Goal: Information Seeking & Learning: Compare options

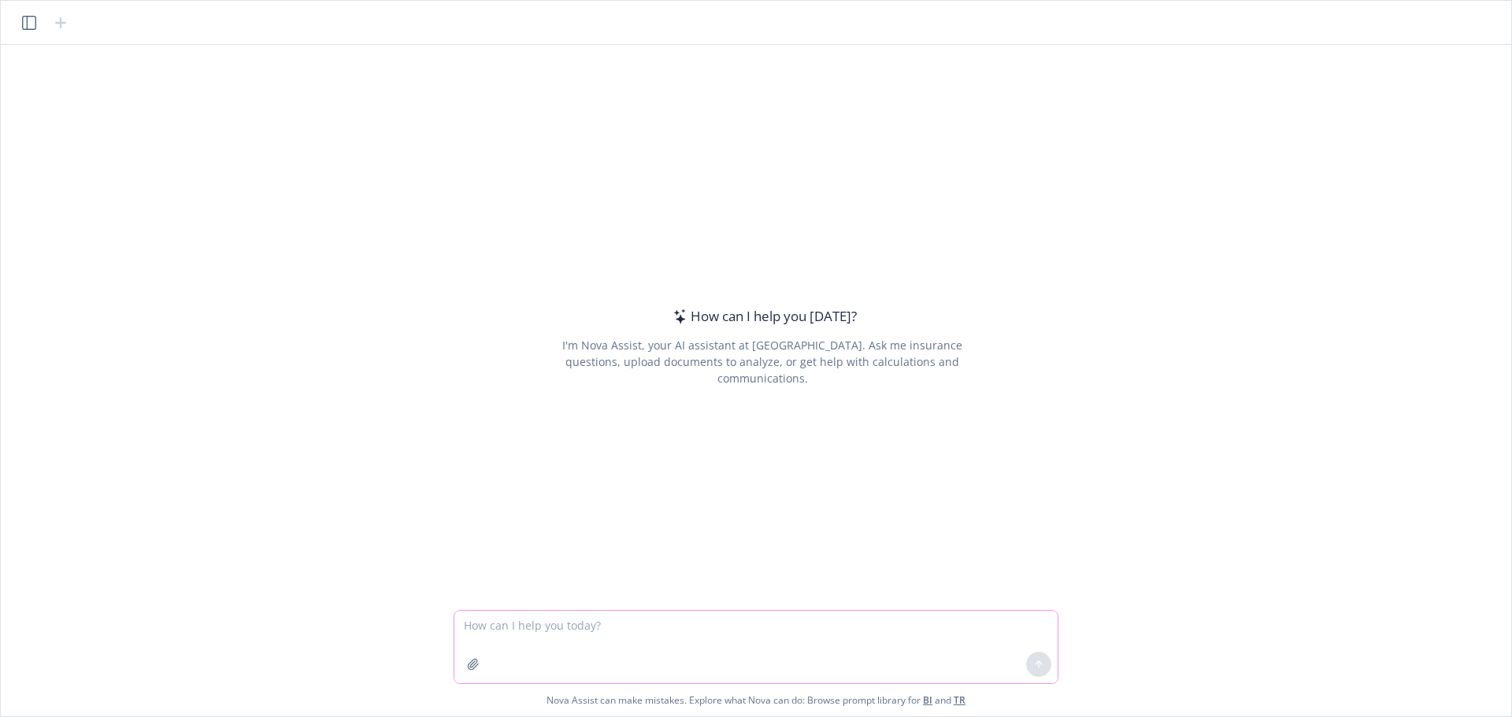
click at [619, 626] on textarea at bounding box center [755, 647] width 603 height 72
click at [221, 114] on div "How can I help you [DATE]? I'm Nova Assist, your AI assistant at Newfront. Ask …" at bounding box center [756, 327] width 1498 height 565
click at [273, 197] on div "How can I help you [DATE]? I'm Nova Assist, your AI assistant at Newfront. Ask …" at bounding box center [756, 327] width 1498 height 565
click at [482, 670] on button "button" at bounding box center [473, 664] width 25 height 25
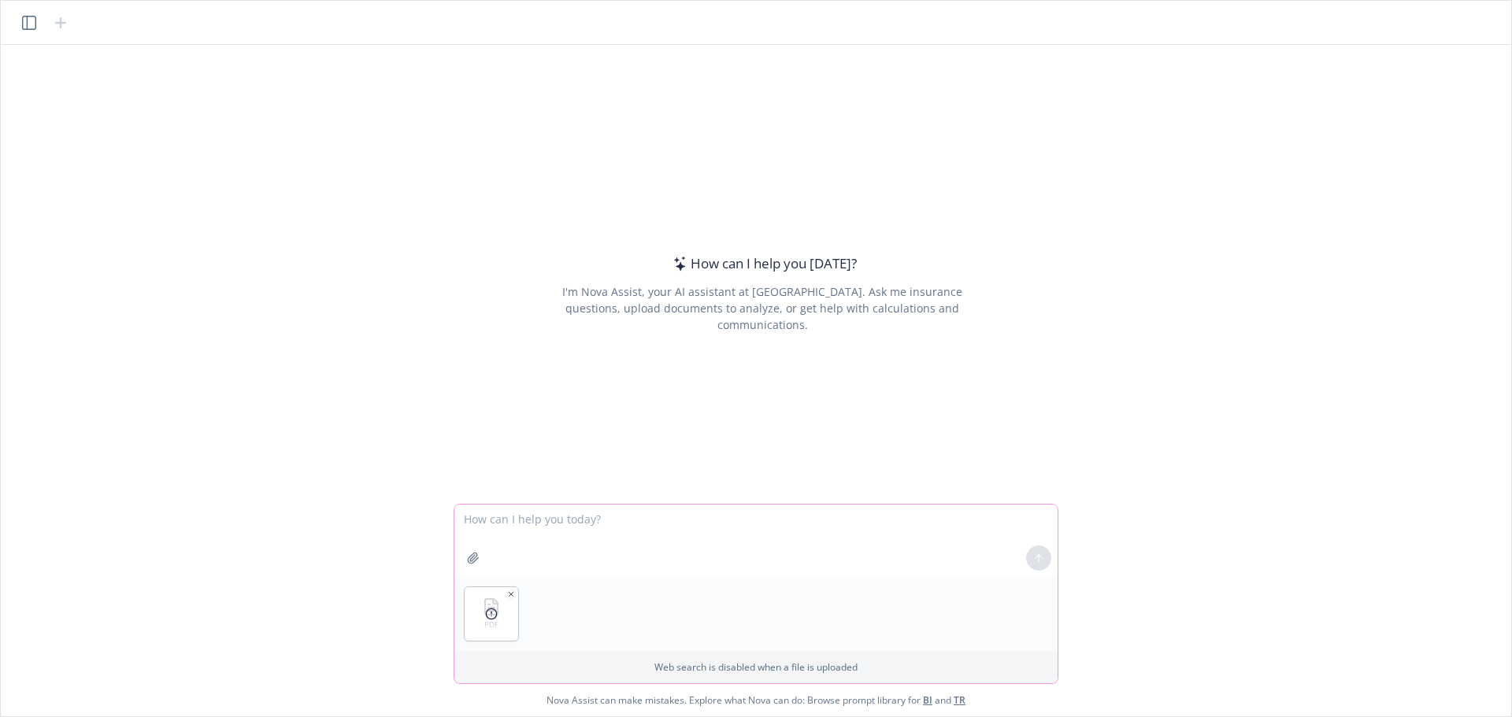
click at [498, 530] on textarea at bounding box center [755, 541] width 603 height 72
click at [507, 594] on icon "button" at bounding box center [511, 595] width 8 height 8
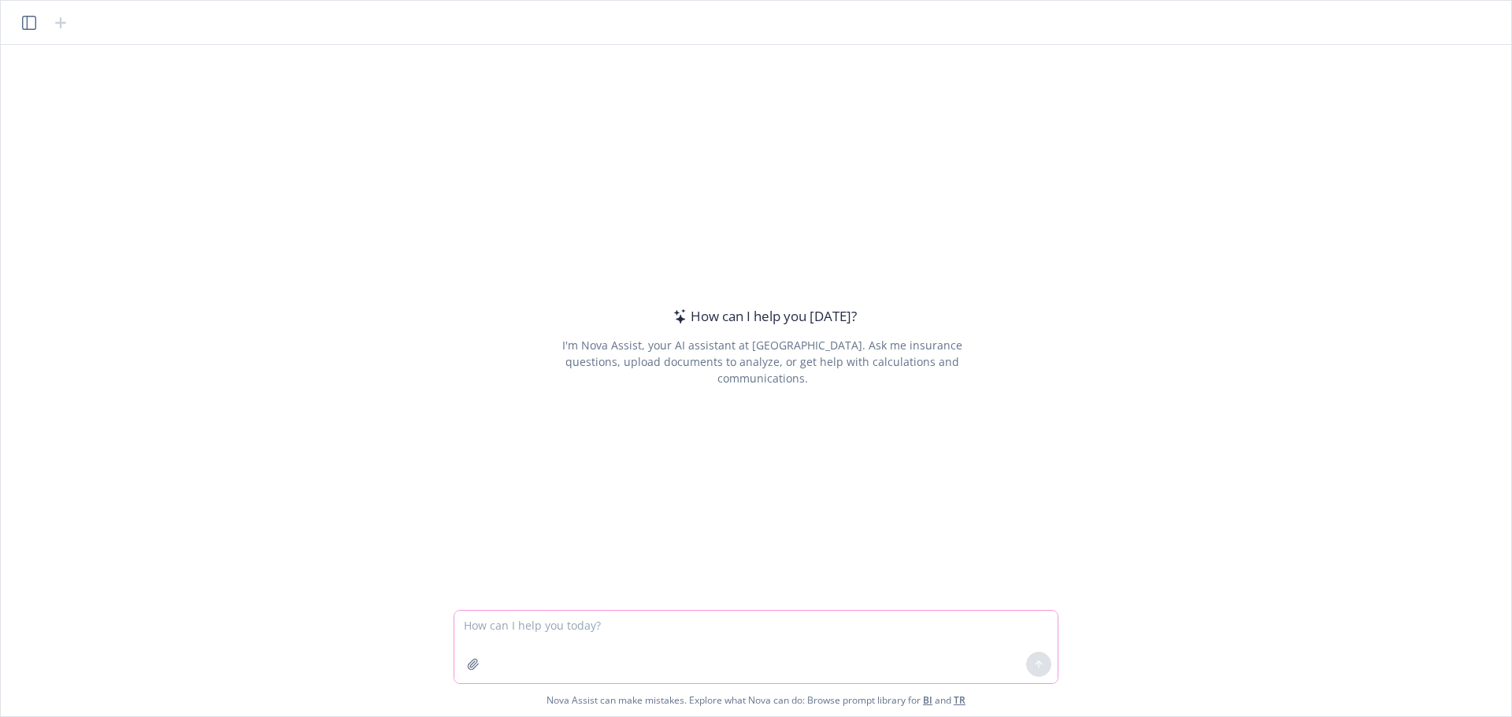
click at [483, 665] on button "button" at bounding box center [473, 664] width 25 height 25
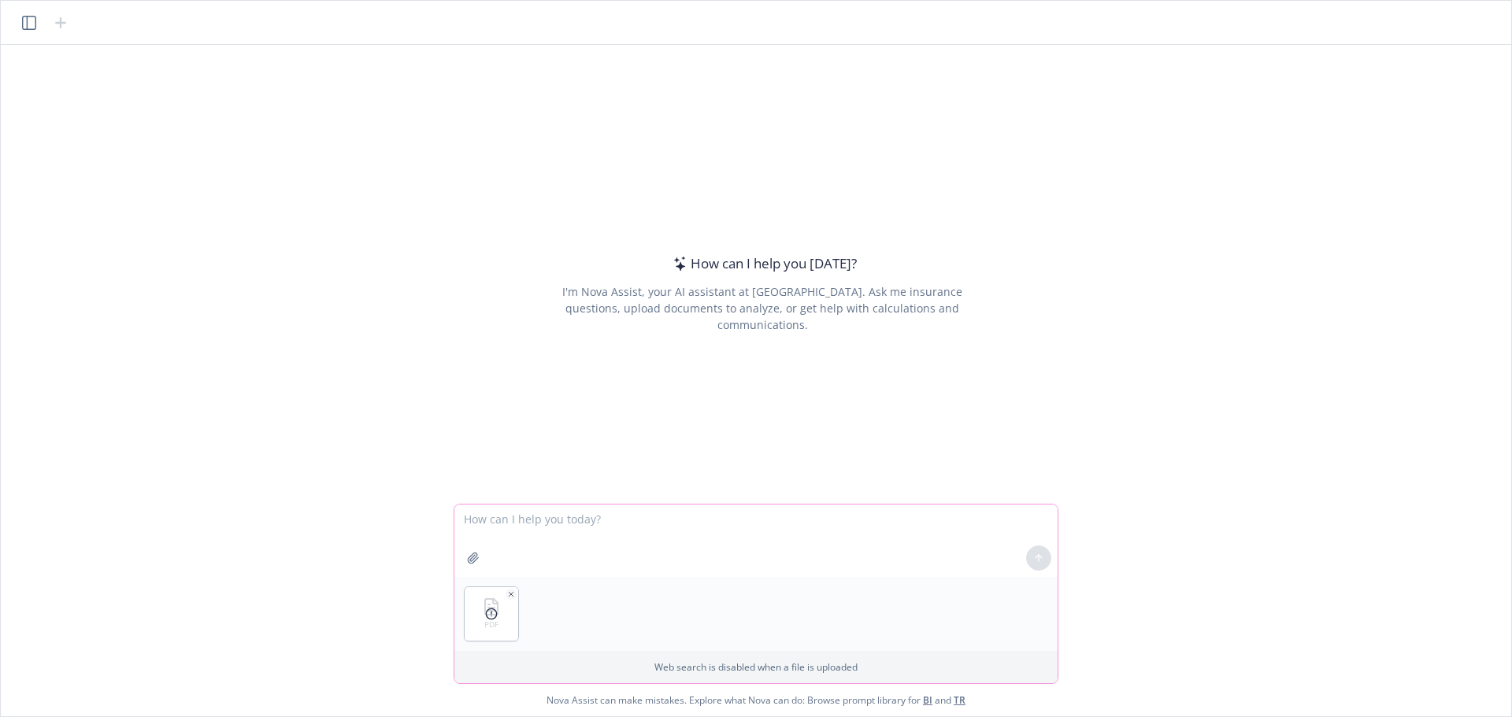
click at [467, 558] on button "button" at bounding box center [473, 558] width 25 height 25
click at [542, 526] on textarea at bounding box center [755, 541] width 603 height 72
type textarea "compare alltech 250 plan vs the sterling 250 and give me a table"
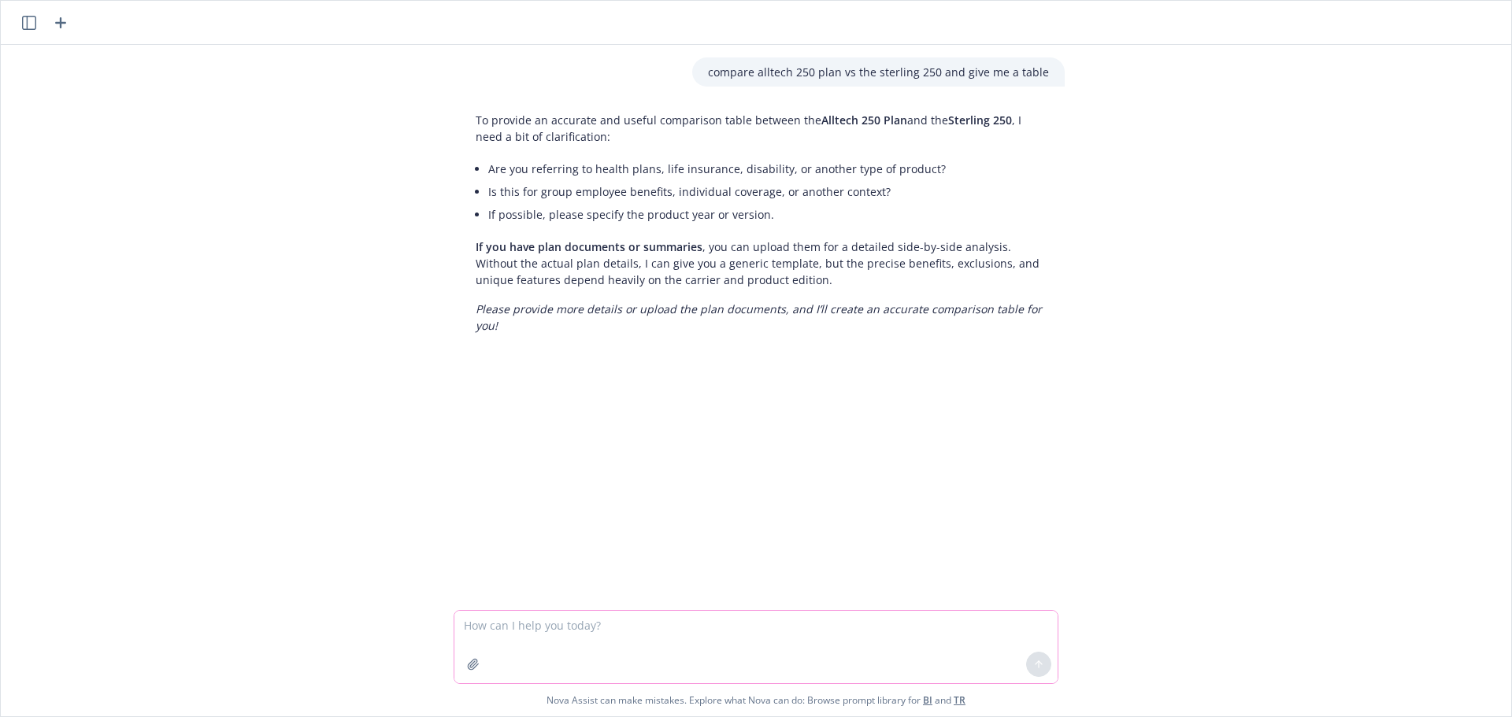
click at [537, 631] on textarea at bounding box center [755, 647] width 603 height 72
type textarea "it's uploaded already"
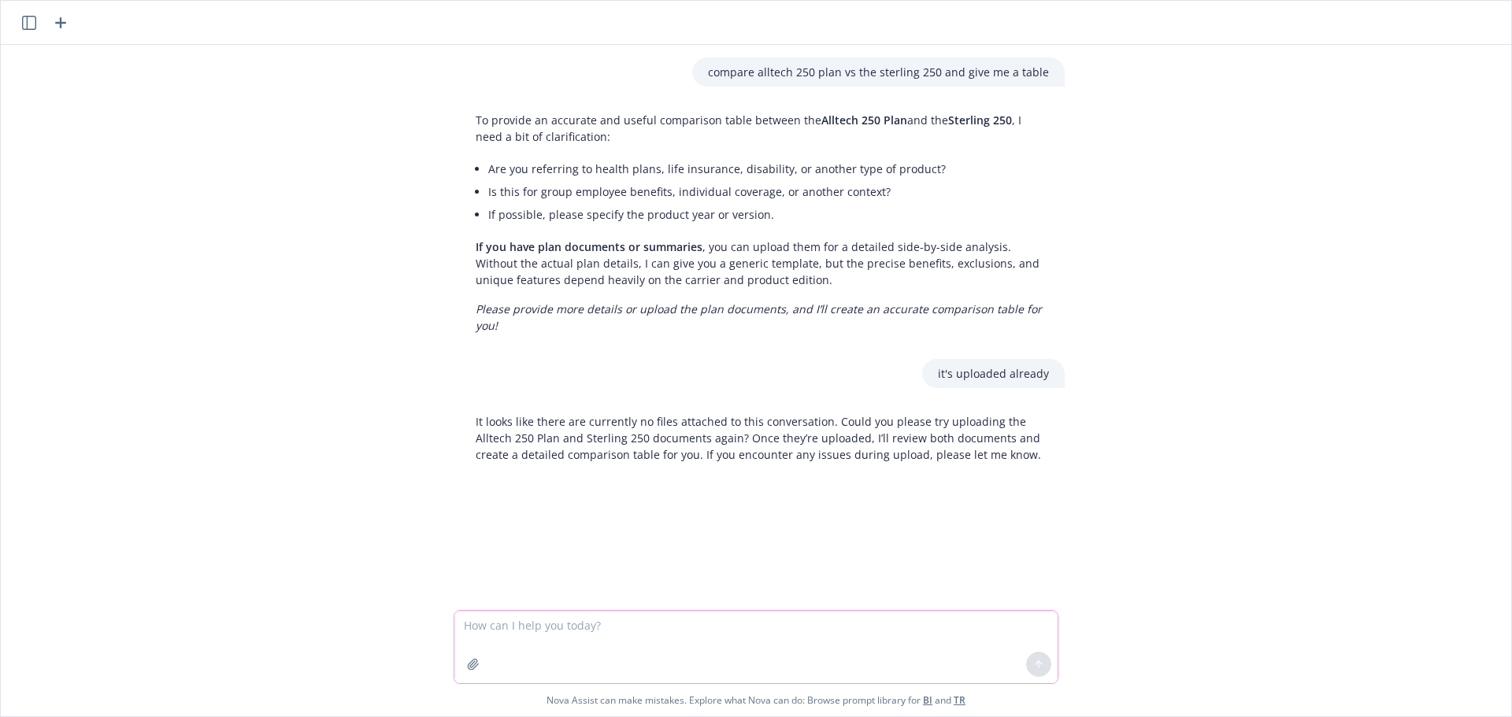
click at [468, 668] on icon "button" at bounding box center [473, 664] width 10 height 10
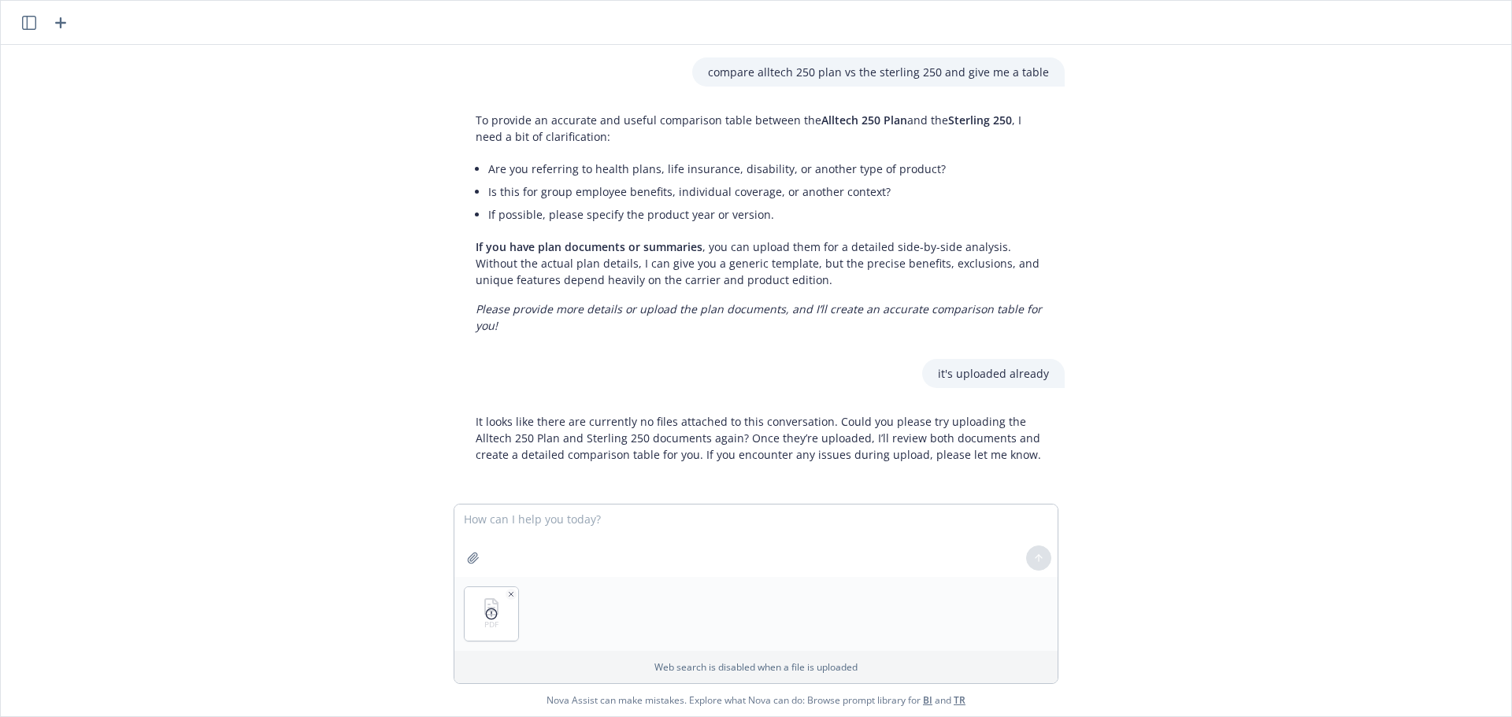
click at [494, 620] on div at bounding box center [492, 614] width 54 height 54
click at [535, 636] on div "PDF" at bounding box center [755, 614] width 603 height 74
click at [492, 615] on icon at bounding box center [491, 614] width 13 height 13
click at [1036, 561] on div at bounding box center [1039, 558] width 38 height 38
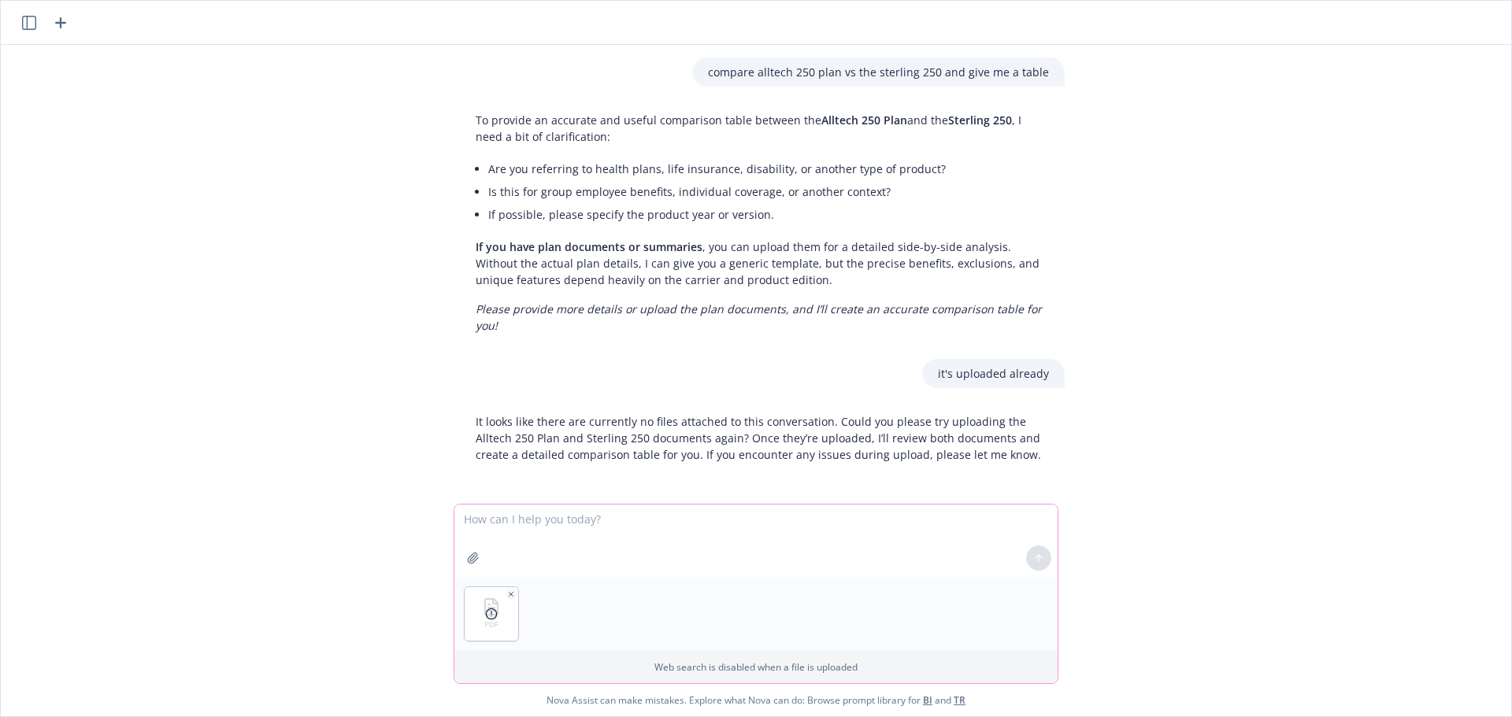
click at [520, 534] on textarea at bounding box center [755, 541] width 603 height 72
type textarea "how about now"
click at [493, 632] on div at bounding box center [492, 614] width 54 height 54
click at [497, 623] on div at bounding box center [492, 614] width 54 height 54
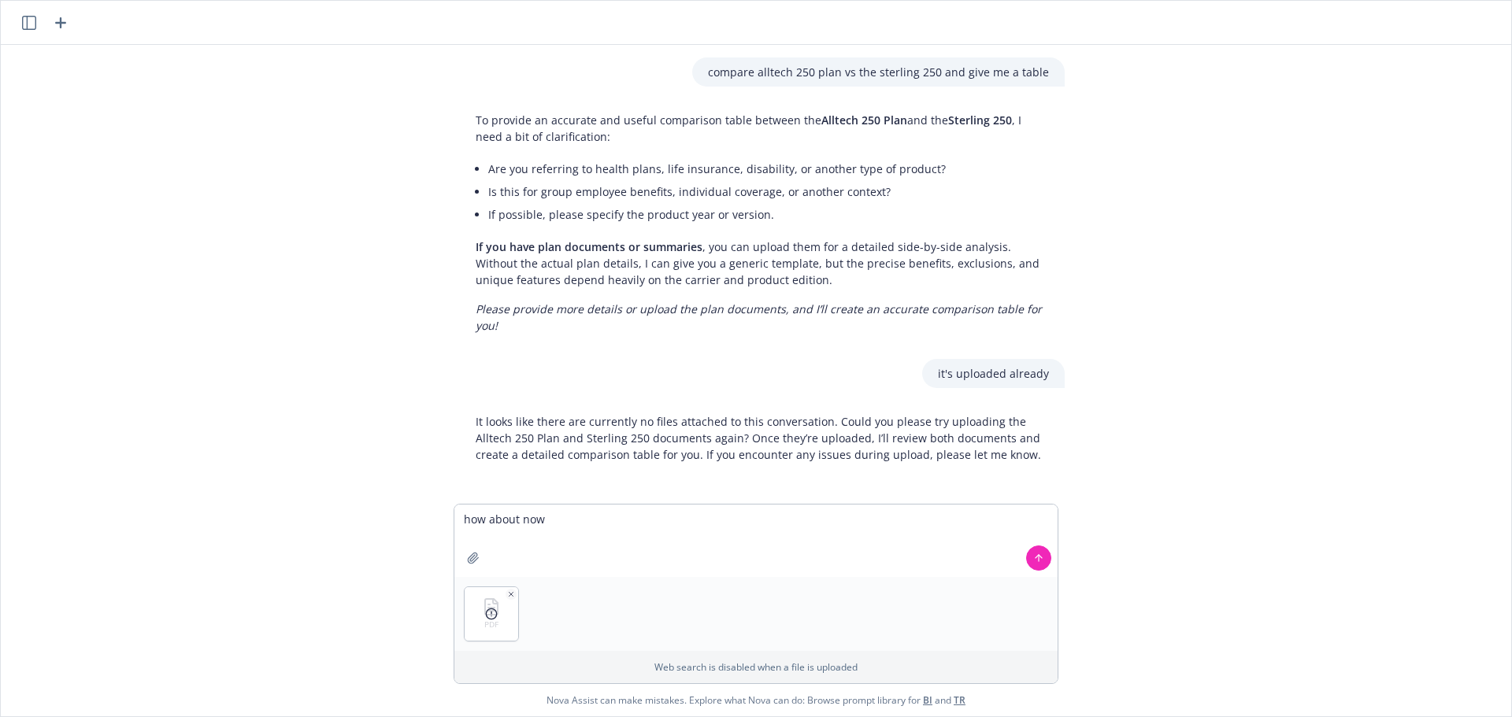
click at [495, 620] on icon at bounding box center [491, 614] width 13 height 13
click at [1028, 555] on button at bounding box center [1038, 558] width 25 height 25
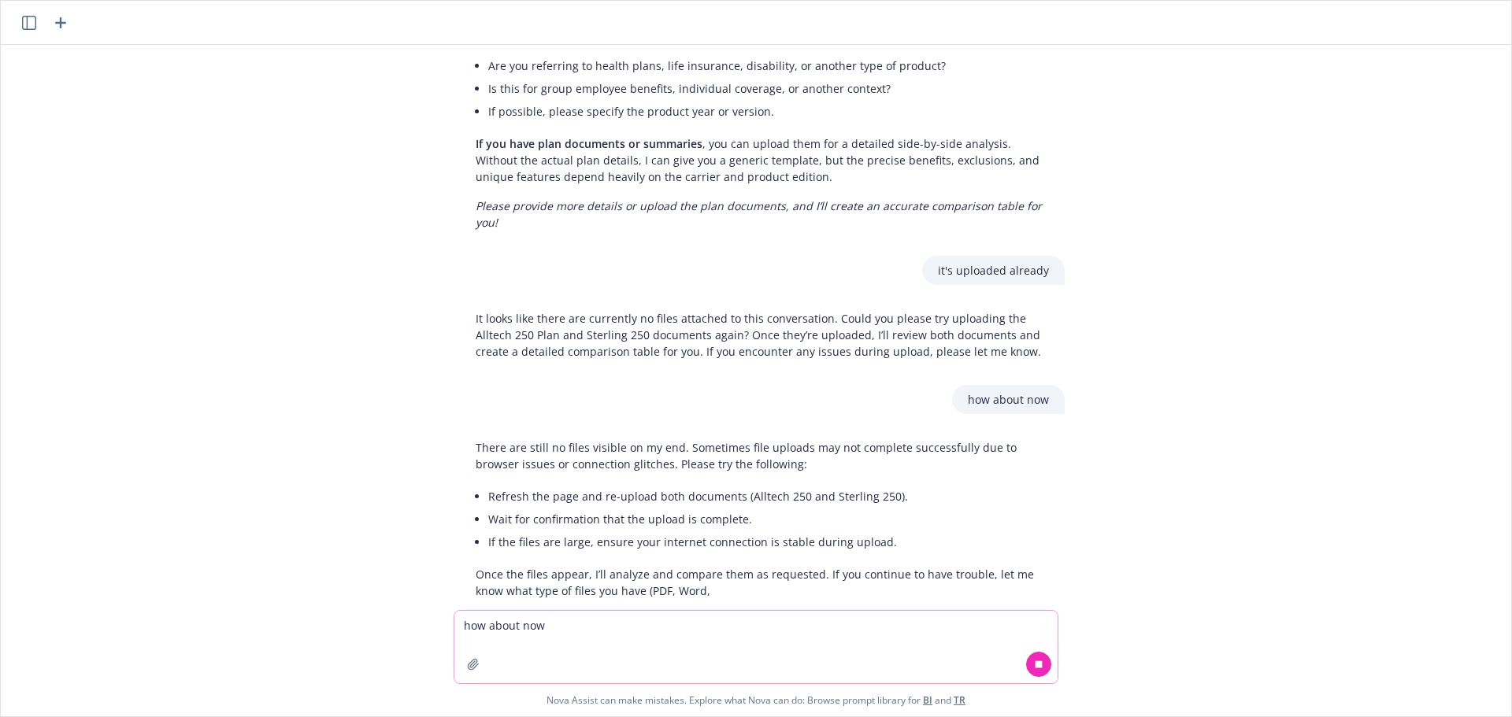
scroll to position [120, 0]
